Goal: Browse casually: Explore the website without a specific task or goal

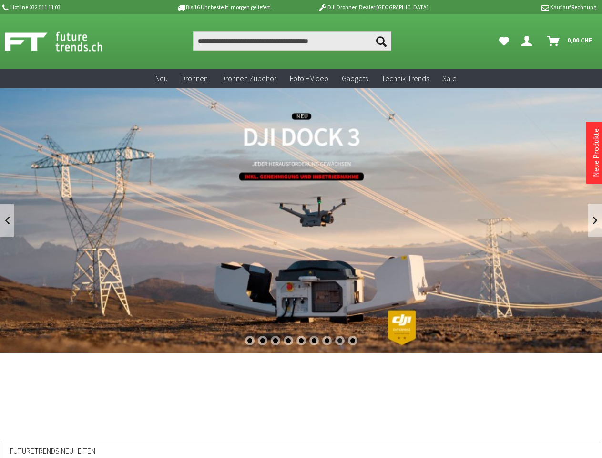
click at [249, 341] on div "1" at bounding box center [250, 341] width 10 height 10
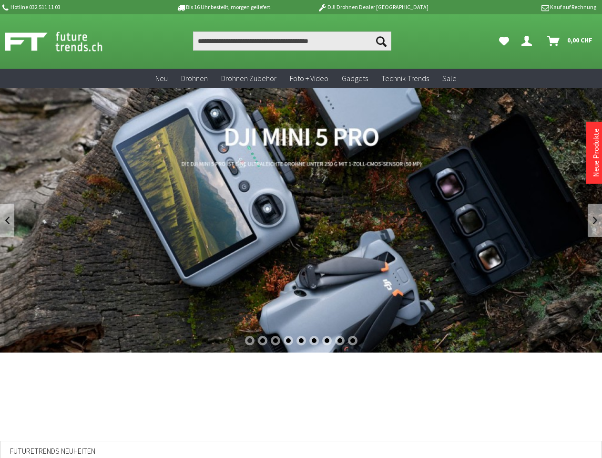
click at [262, 341] on div "2" at bounding box center [263, 341] width 10 height 10
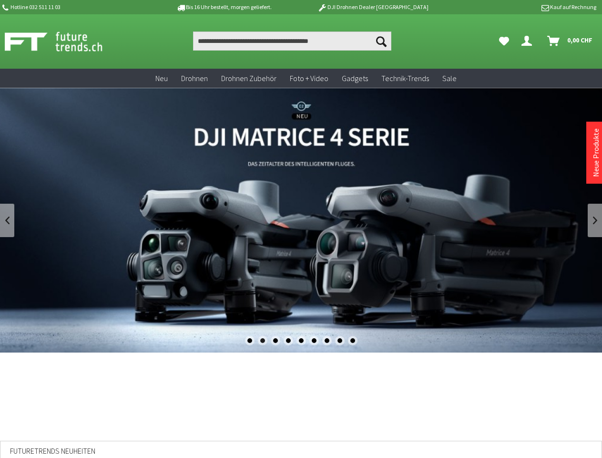
click at [275, 341] on div "3" at bounding box center [276, 341] width 10 height 10
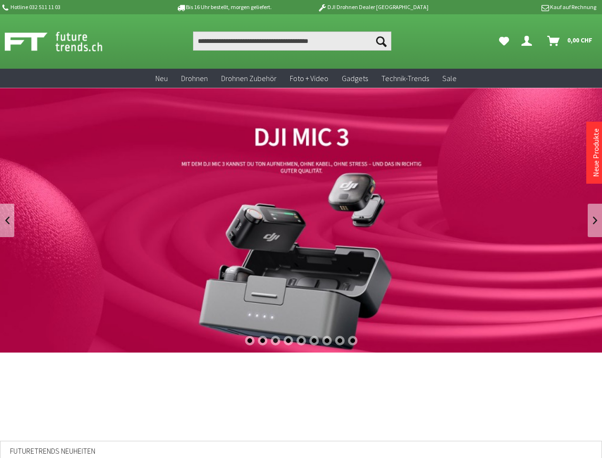
click at [288, 341] on div "4" at bounding box center [289, 341] width 10 height 10
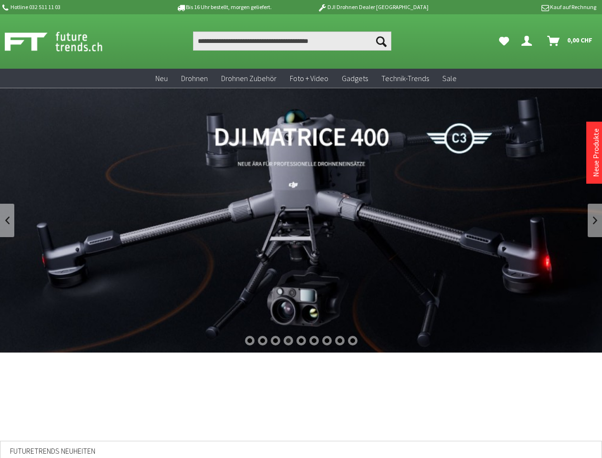
click at [301, 341] on div "5" at bounding box center [302, 341] width 10 height 10
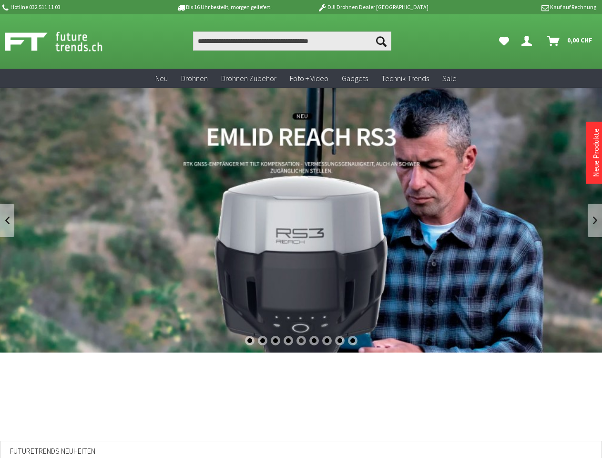
click at [314, 341] on div "6" at bounding box center [315, 341] width 10 height 10
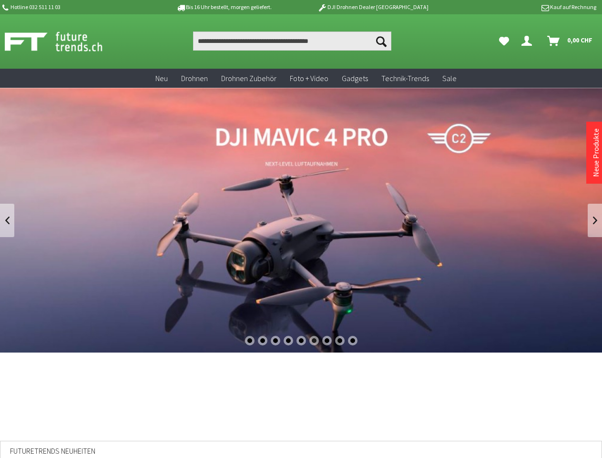
click at [327, 341] on div "7" at bounding box center [327, 341] width 10 height 10
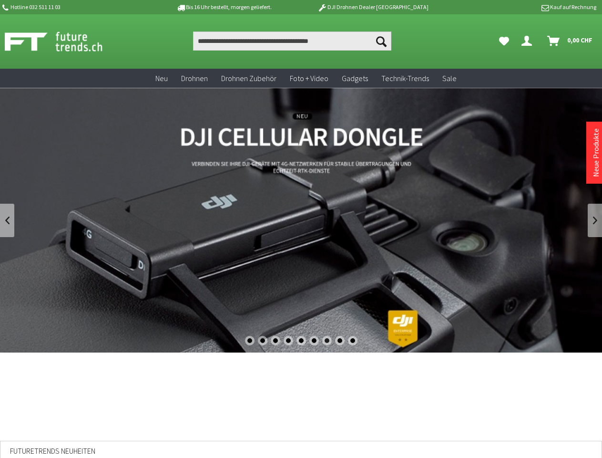
click at [340, 341] on div "8" at bounding box center [340, 341] width 10 height 10
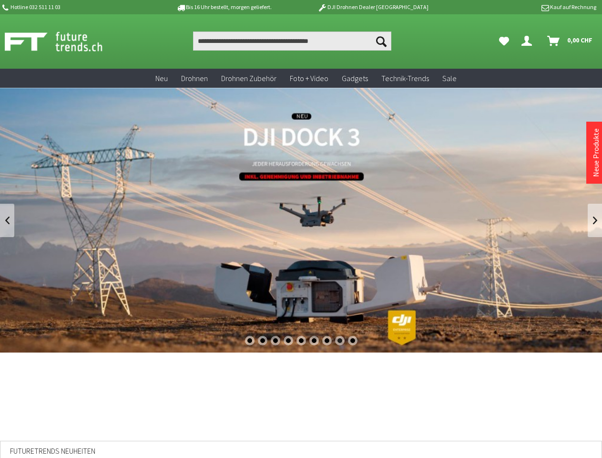
click at [353, 341] on div "9" at bounding box center [353, 341] width 10 height 10
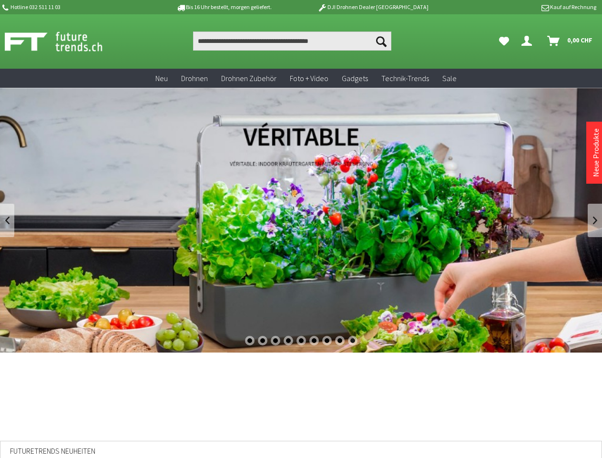
click at [7, 220] on link at bounding box center [7, 220] width 14 height 33
